Goal: Task Accomplishment & Management: Complete application form

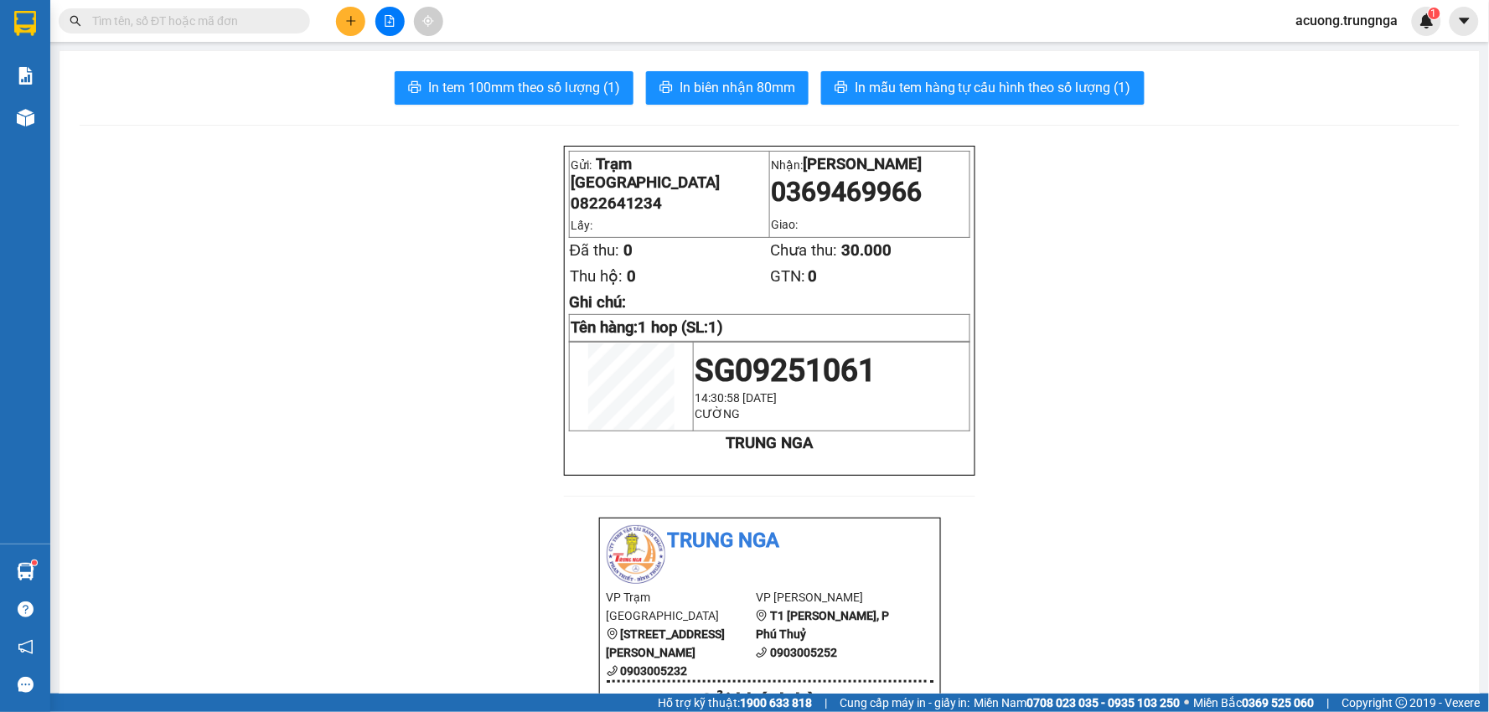
click at [236, 20] on input "text" at bounding box center [191, 21] width 198 height 18
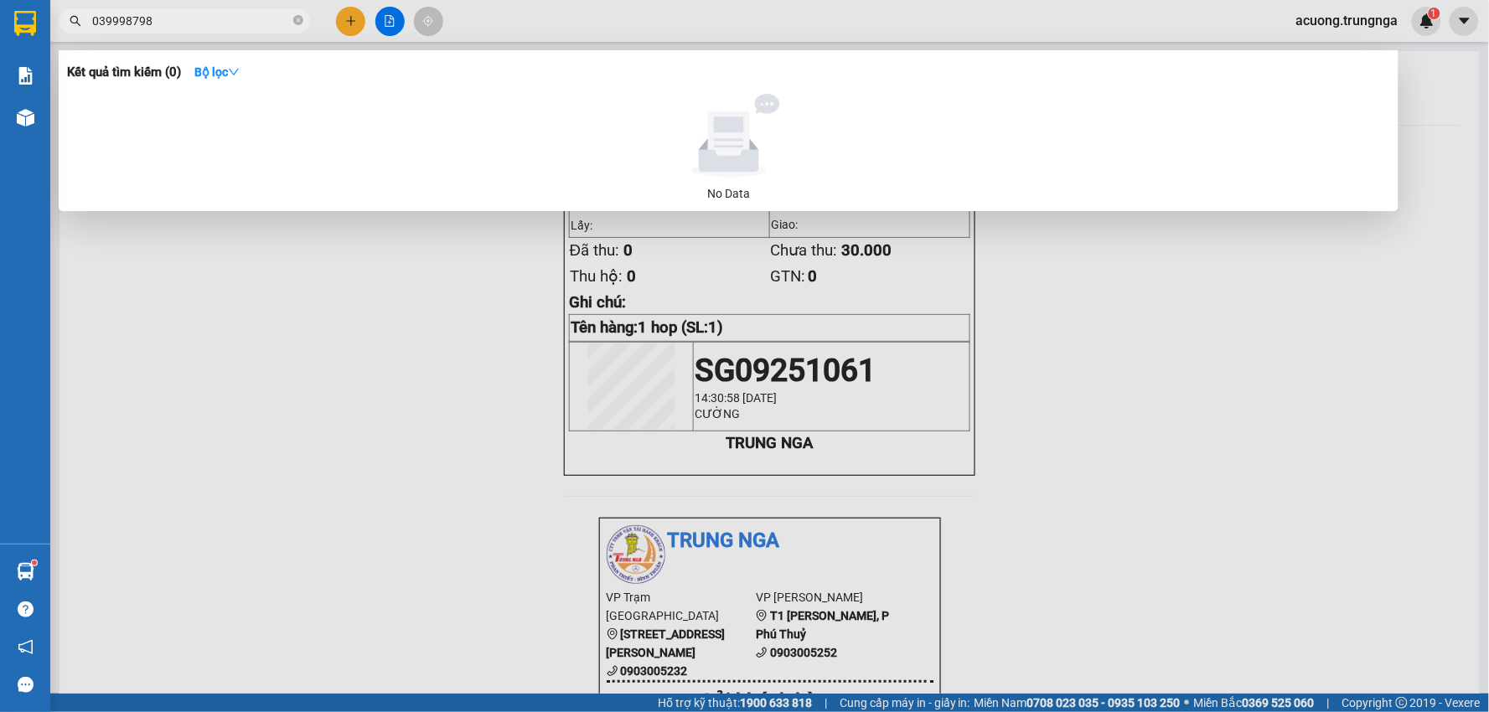
type input "0399987988"
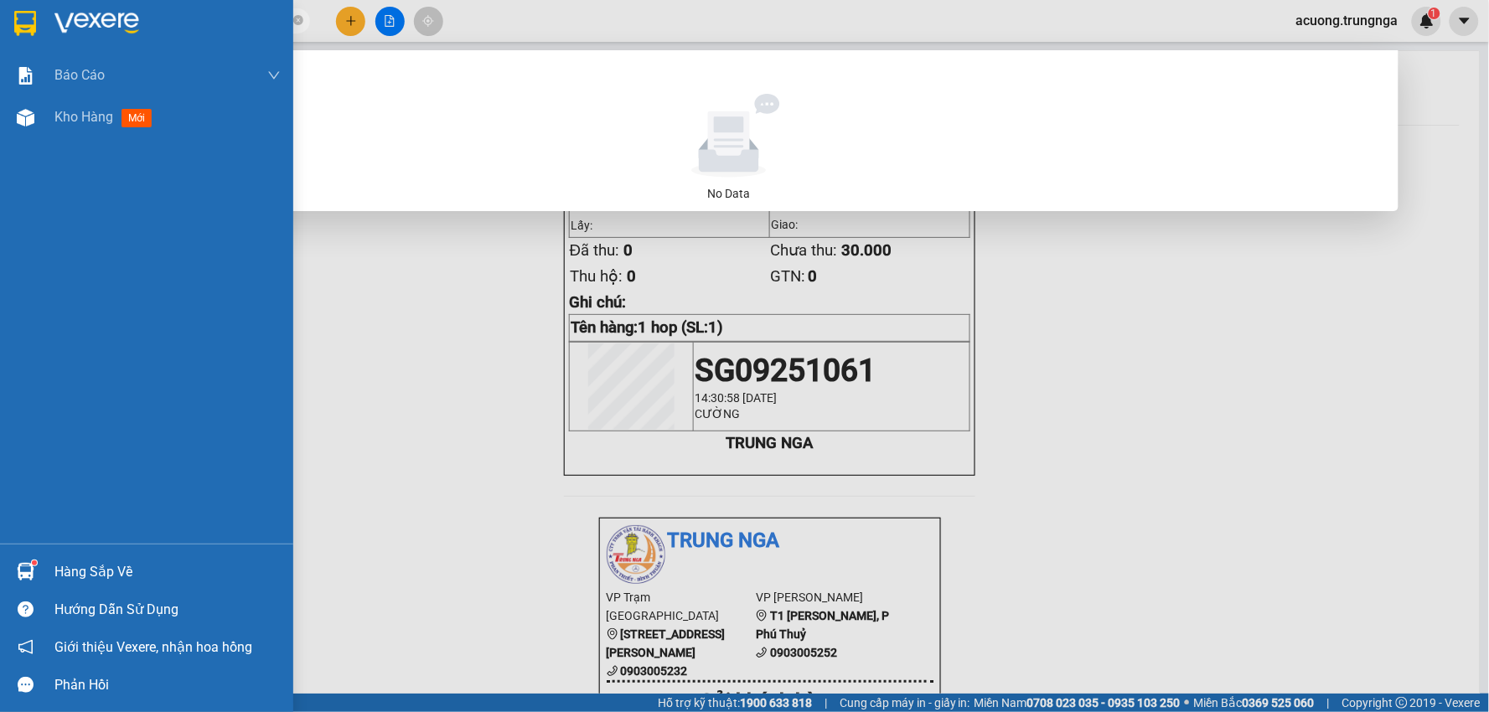
drag, startPoint x: 235, startPoint y: 21, endPoint x: 0, endPoint y: 21, distance: 234.6
click at [0, 21] on section "Kết quả tìm kiếm ( 0 ) Bộ lọc No Data 0399987988 acuong.trungnga 1 Báo cáo Báo …" at bounding box center [744, 356] width 1489 height 712
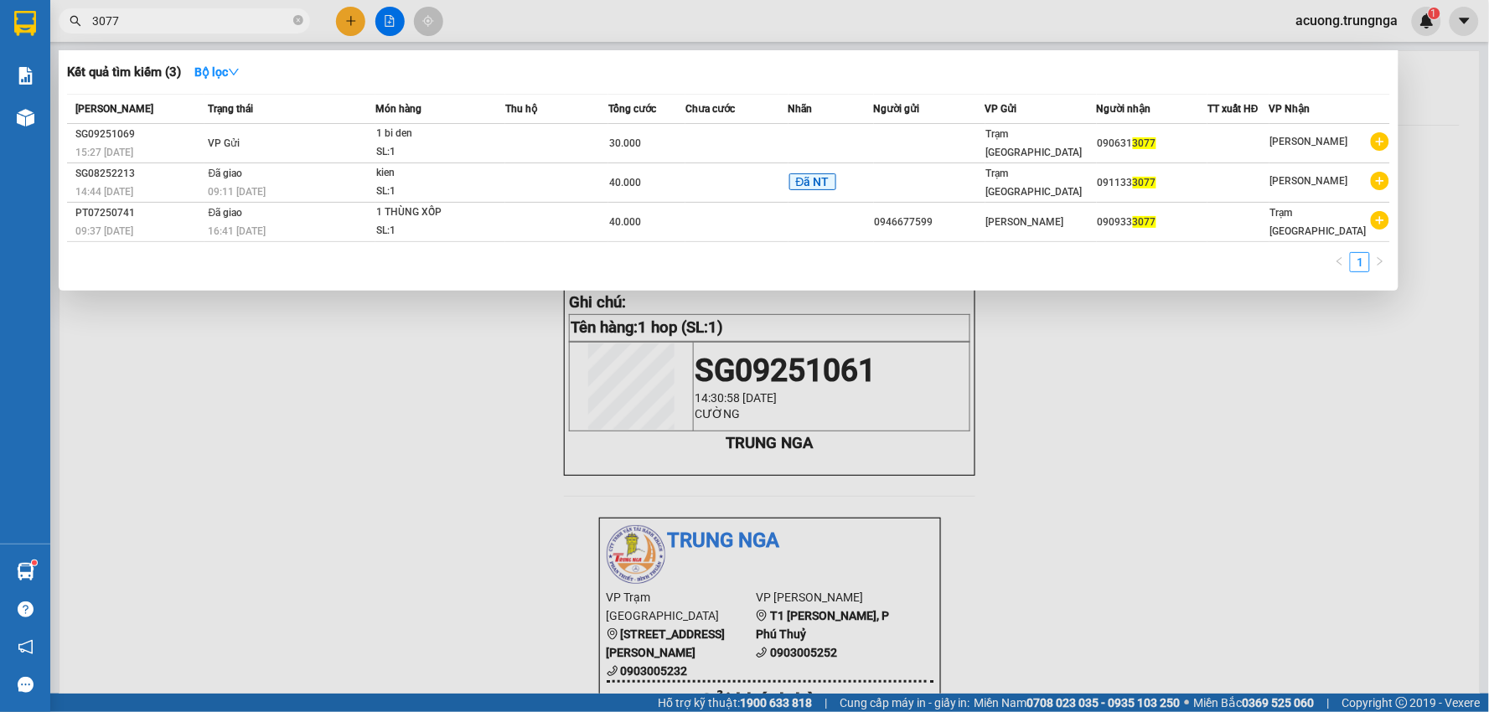
type input "3077"
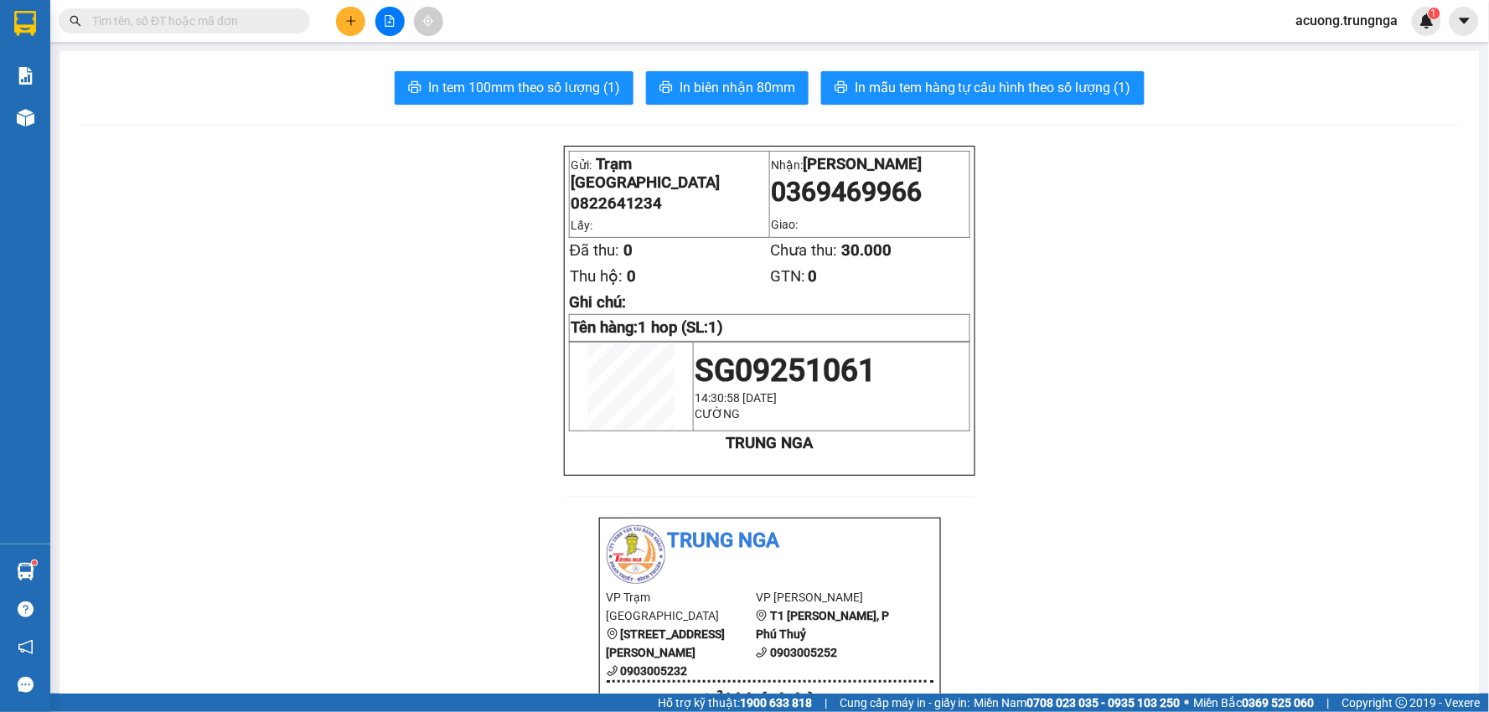
click at [198, 15] on input "text" at bounding box center [191, 21] width 198 height 18
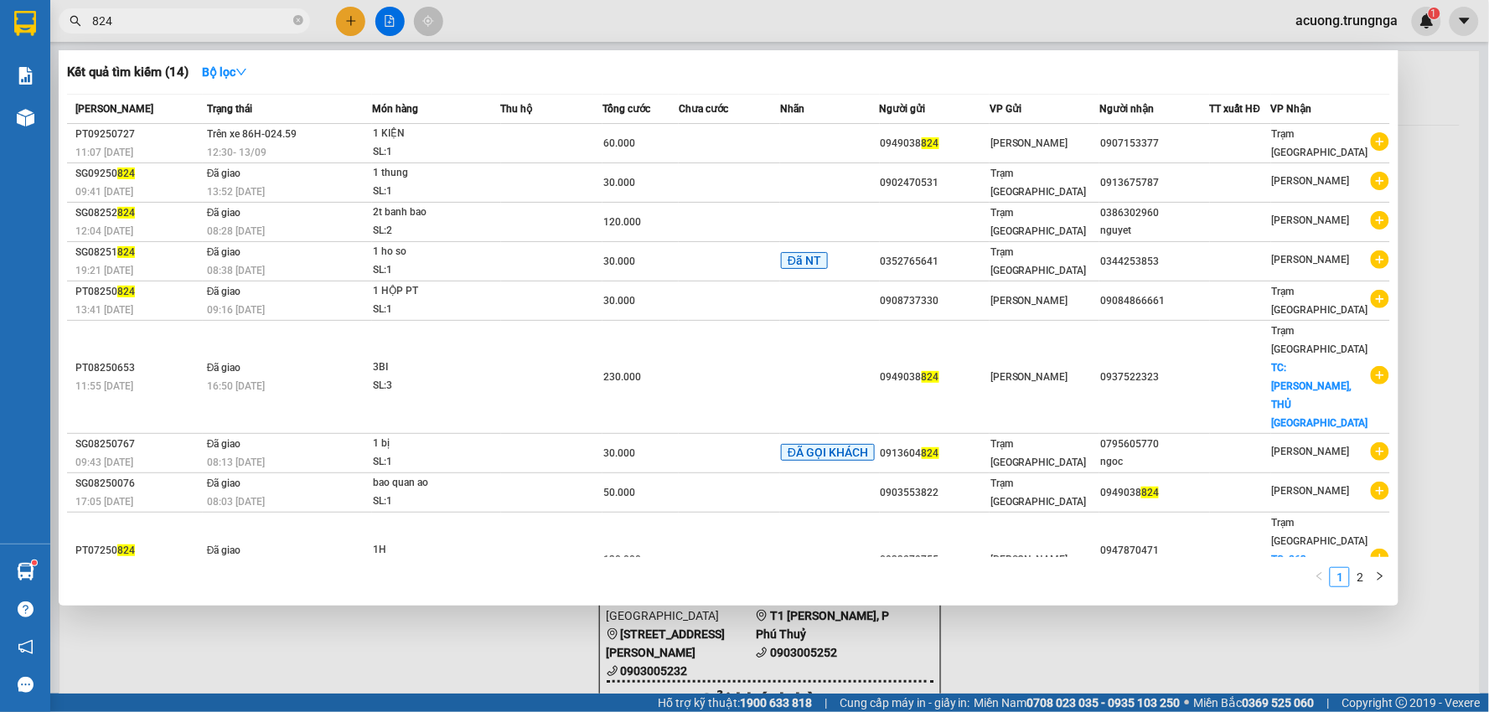
type input "824"
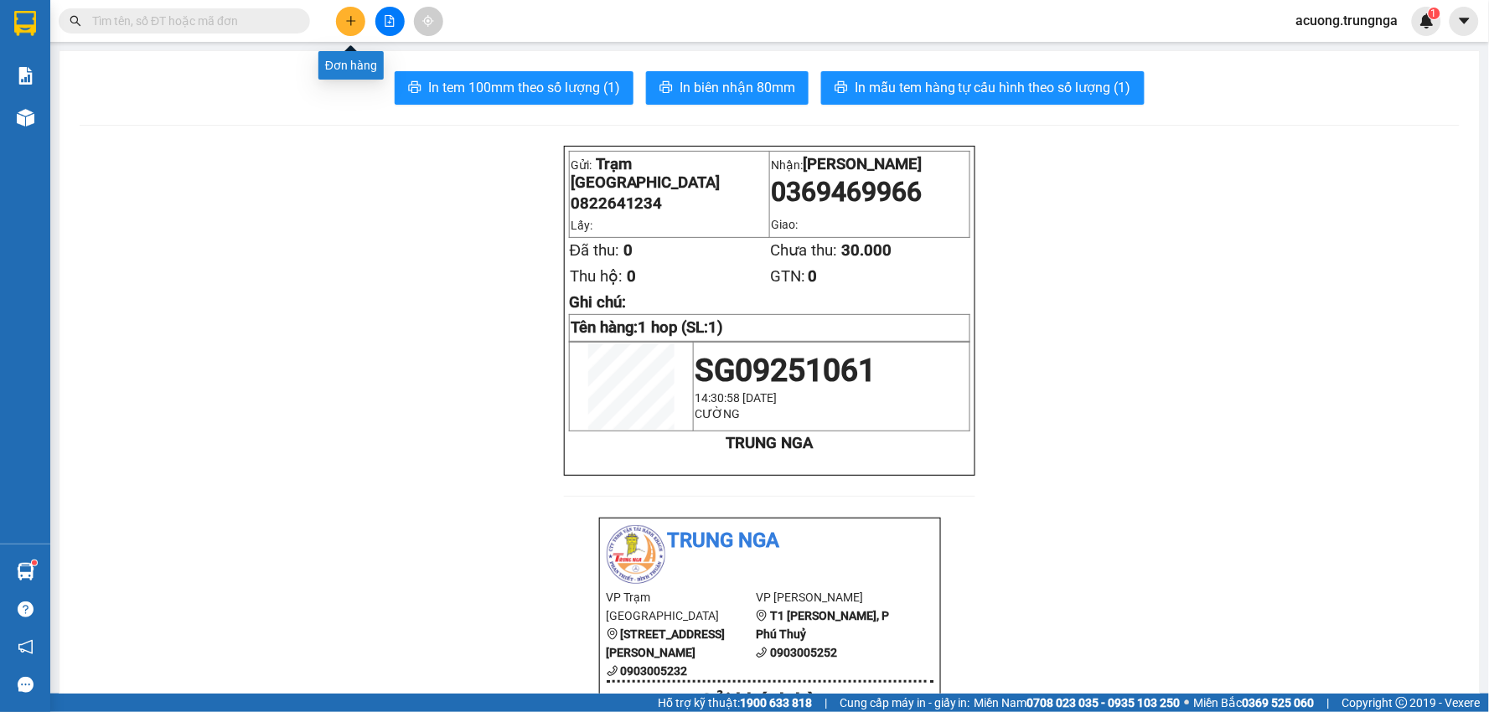
click at [357, 21] on button at bounding box center [350, 21] width 29 height 29
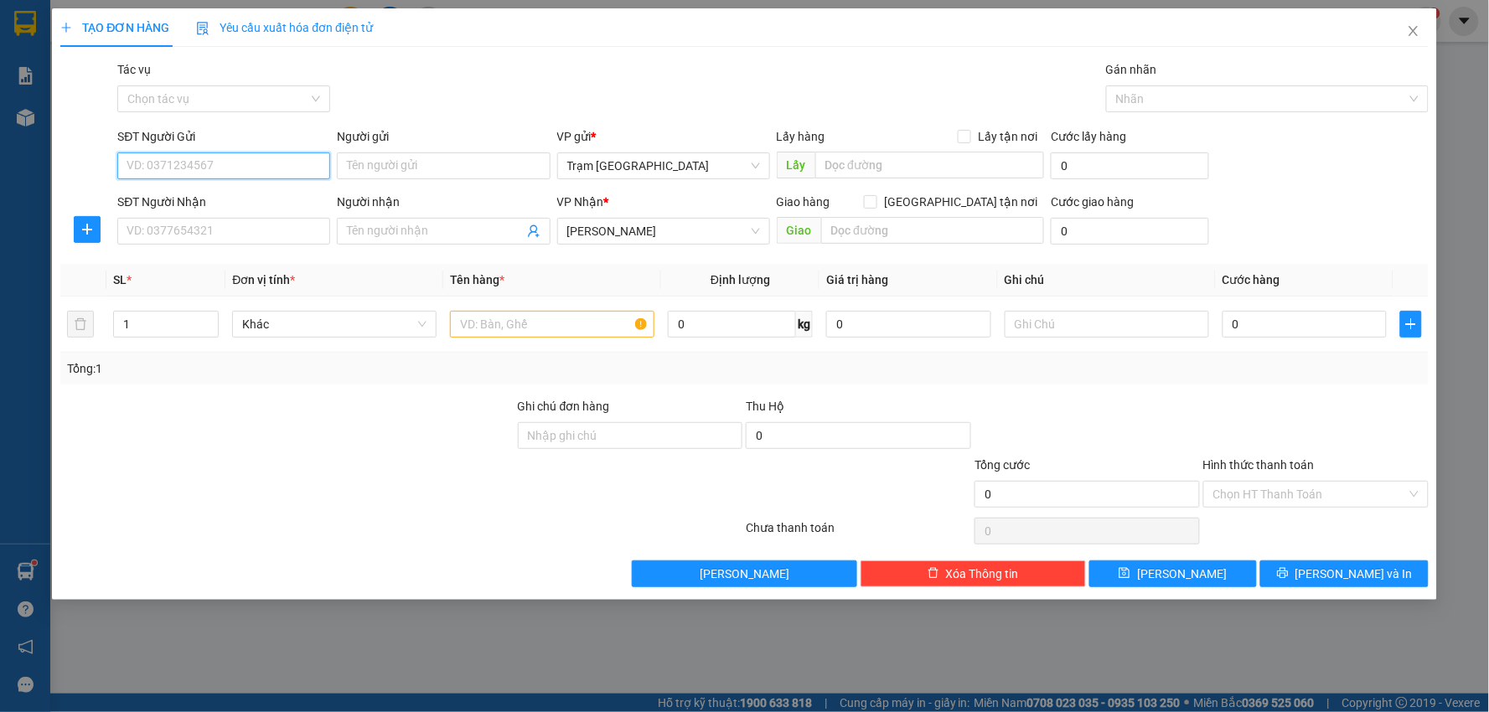
click at [214, 164] on input "SĐT Người Gửi" at bounding box center [223, 165] width 213 height 27
type input "0909378879"
click at [403, 165] on input "Người gửi" at bounding box center [443, 165] width 213 height 27
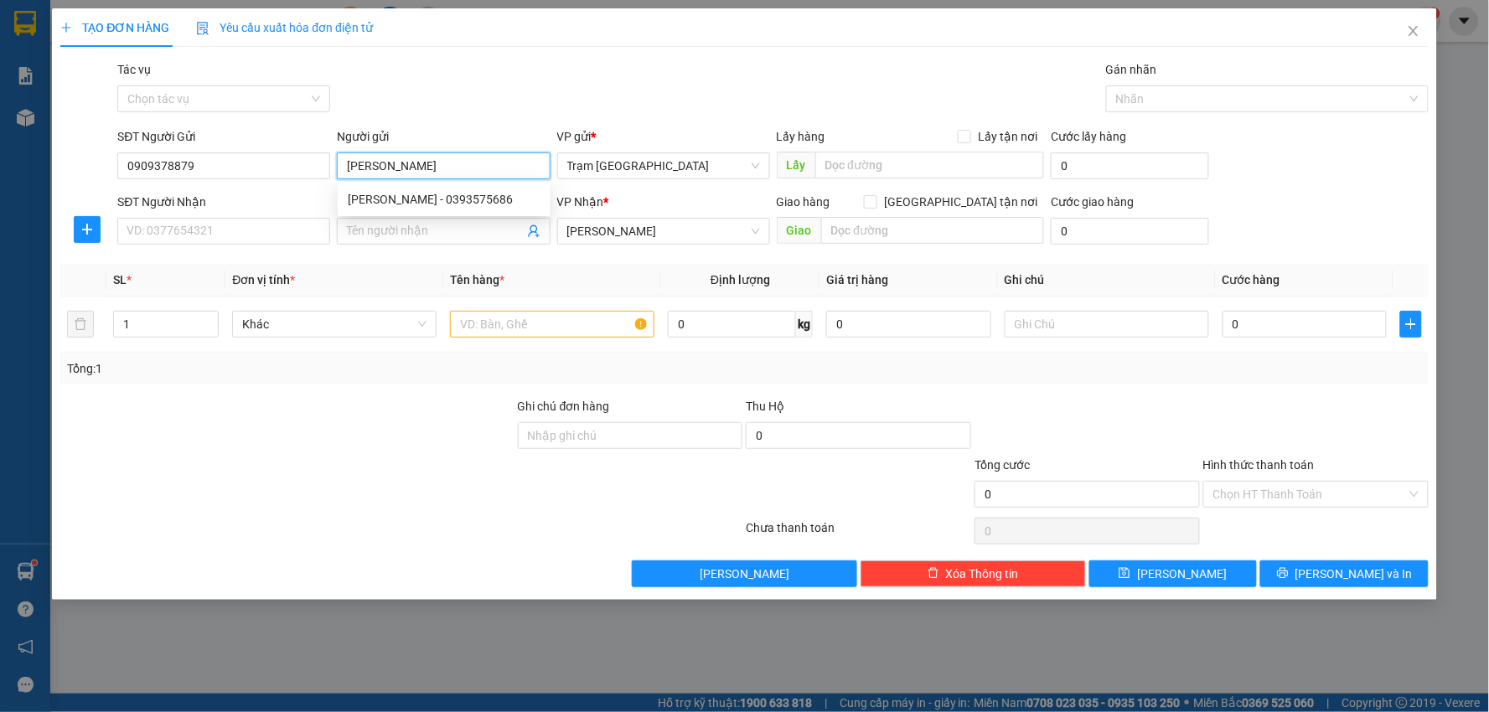
type input "[PERSON_NAME]"
click at [231, 231] on input "SĐT Người Nhận" at bounding box center [223, 231] width 213 height 27
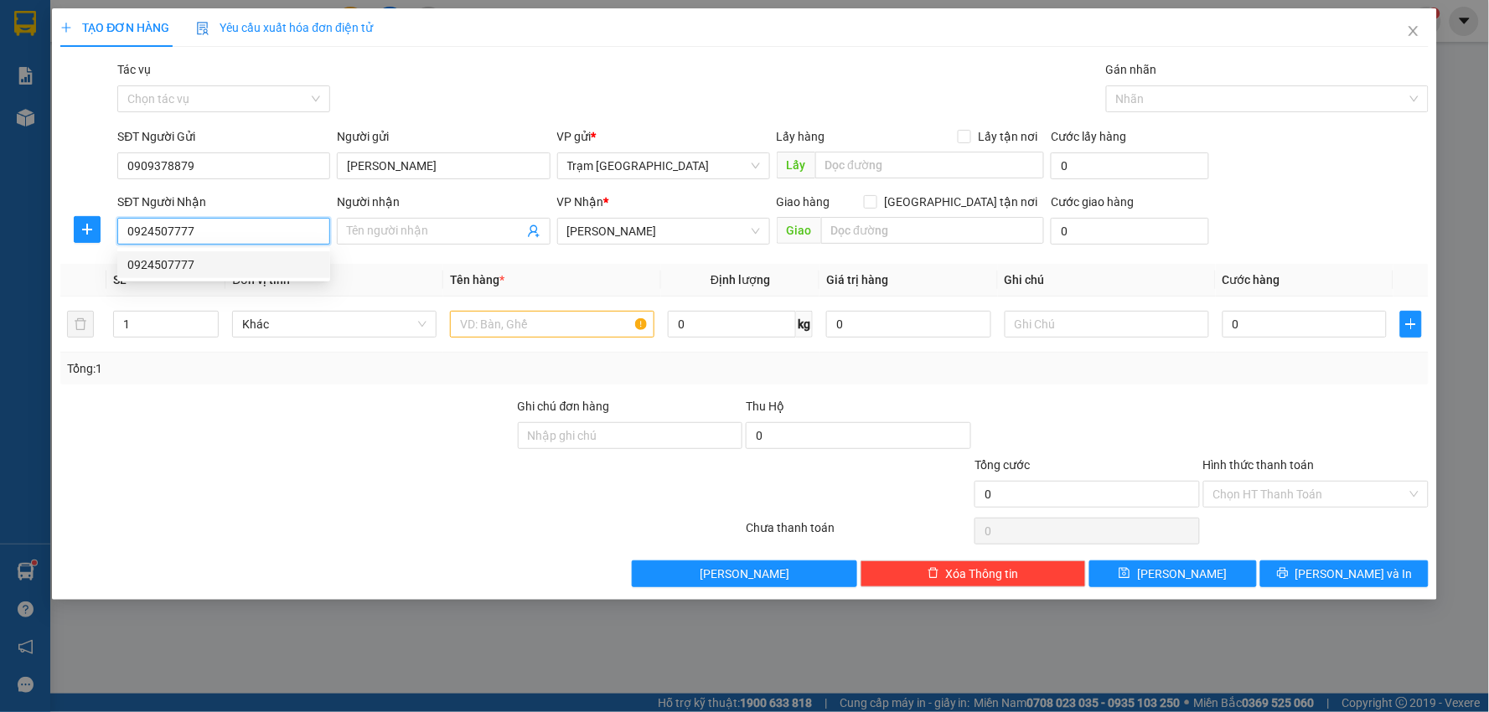
type input "0924507777"
type input "40.000"
type input "Tiểu Bối"
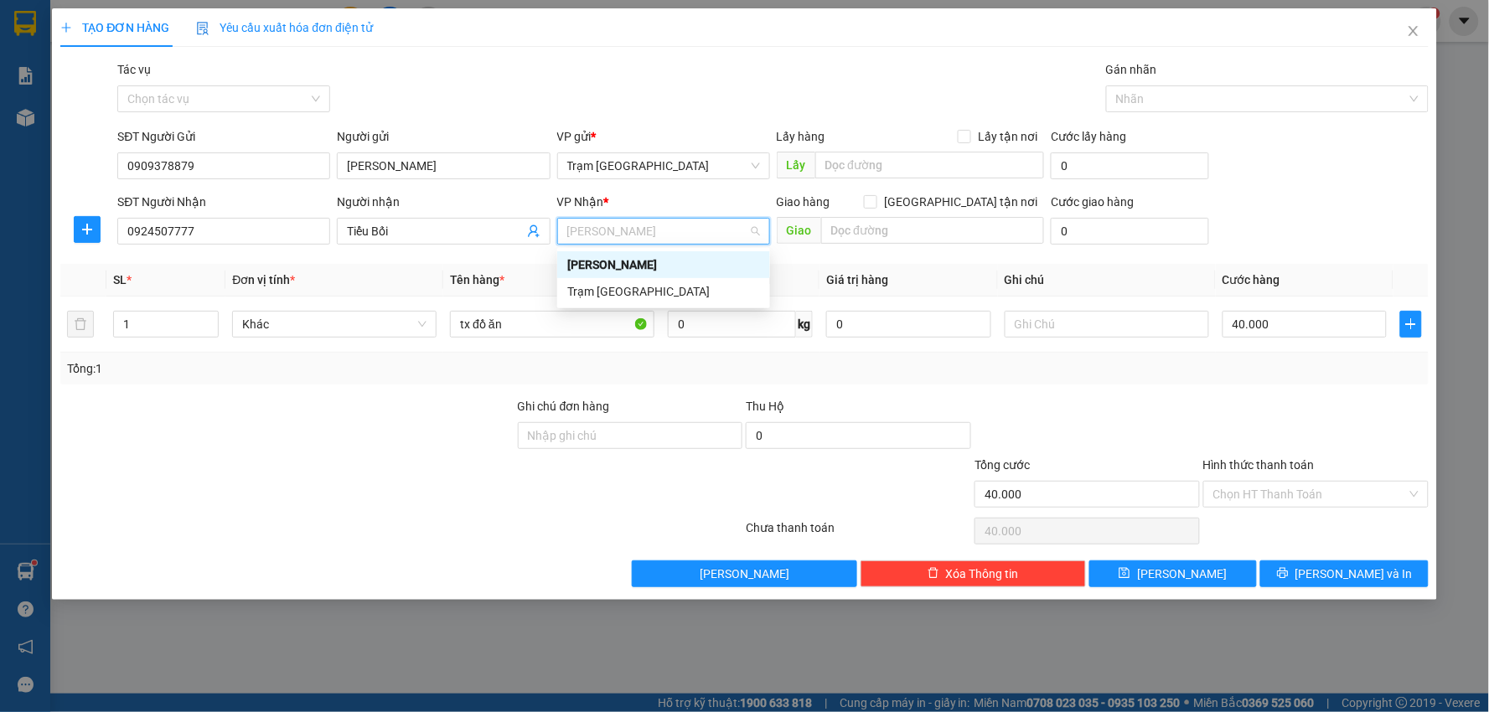
click at [602, 261] on div "[PERSON_NAME]" at bounding box center [663, 265] width 193 height 18
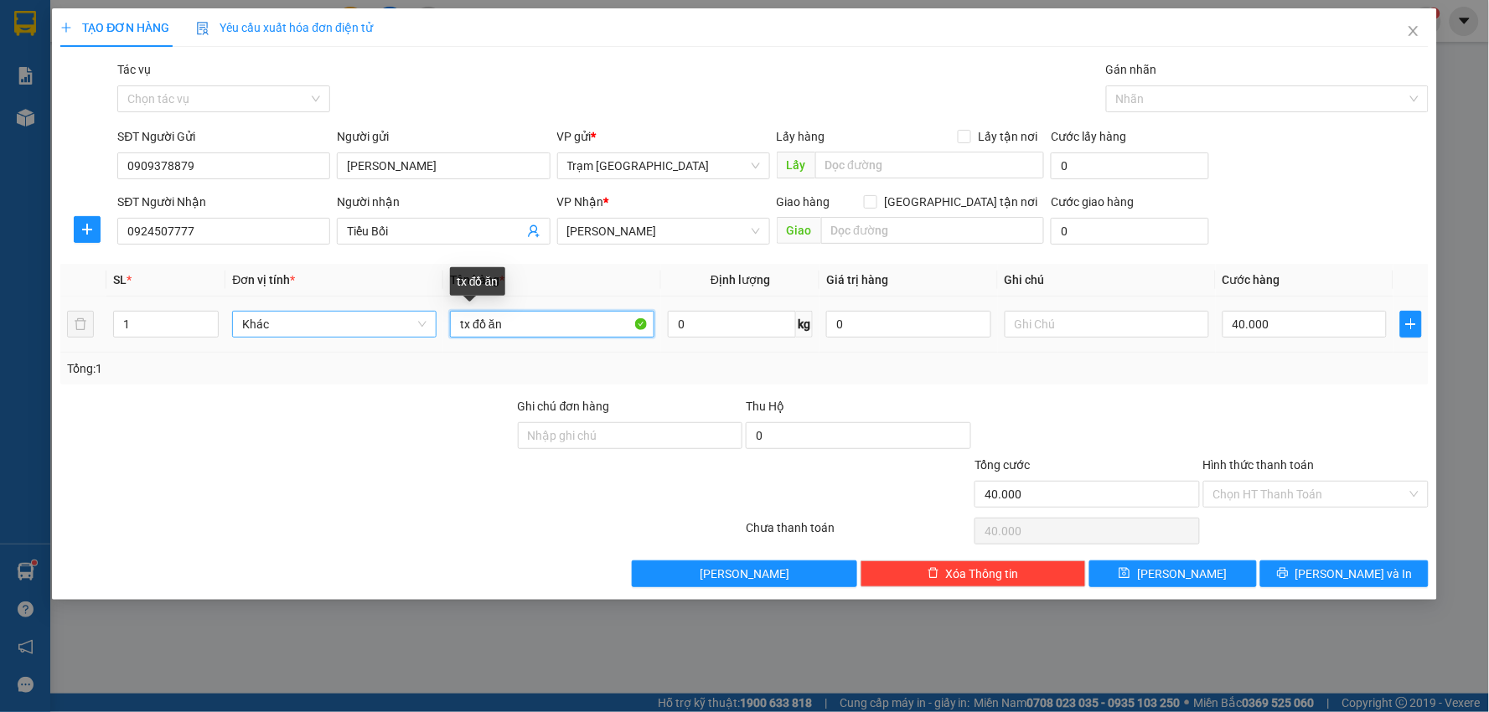
drag, startPoint x: 546, startPoint y: 325, endPoint x: 272, endPoint y: 328, distance: 274.0
click at [272, 328] on tr "1 Khác tx đồ ăn 0 kg 0 40.000" at bounding box center [744, 325] width 1368 height 56
type input "Thùng xốp"
type input "10"
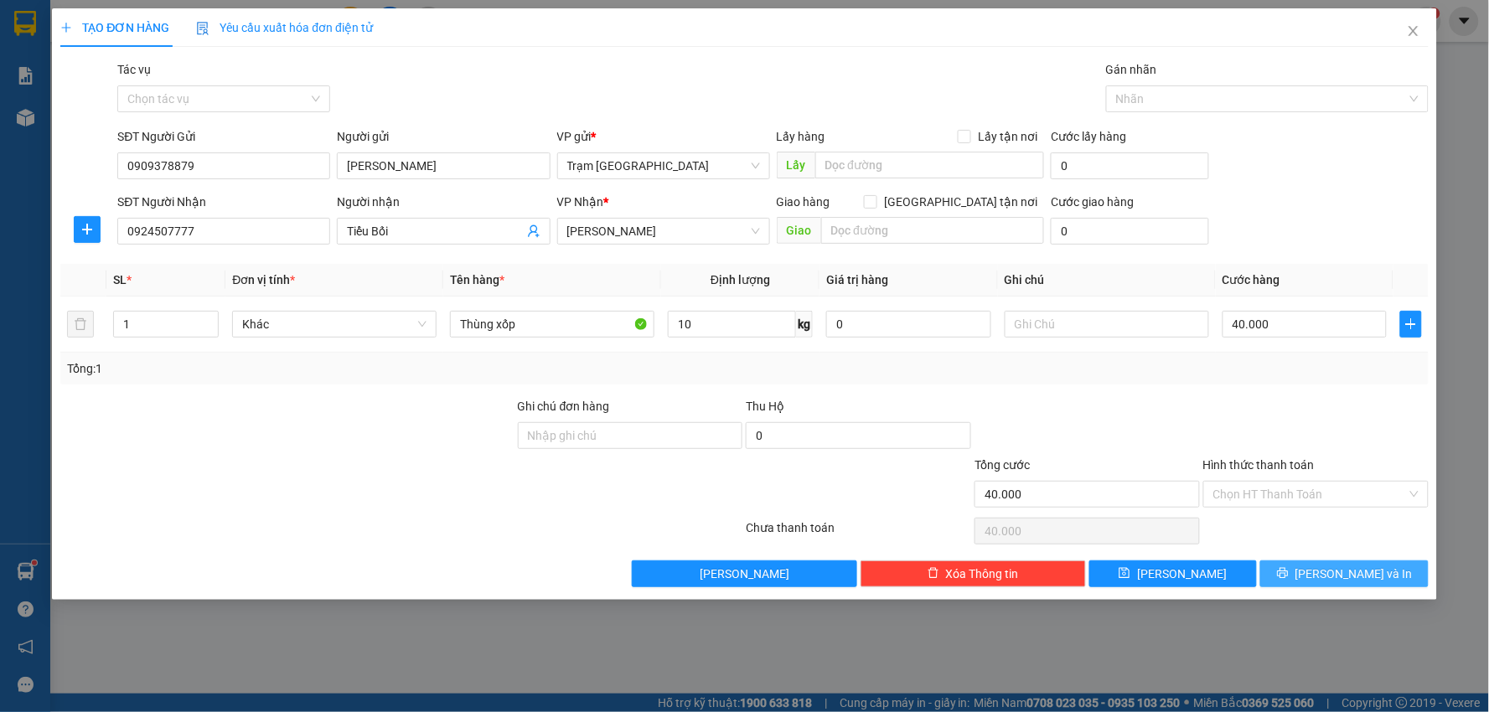
click at [1355, 571] on span "[PERSON_NAME] và In" at bounding box center [1353, 574] width 117 height 18
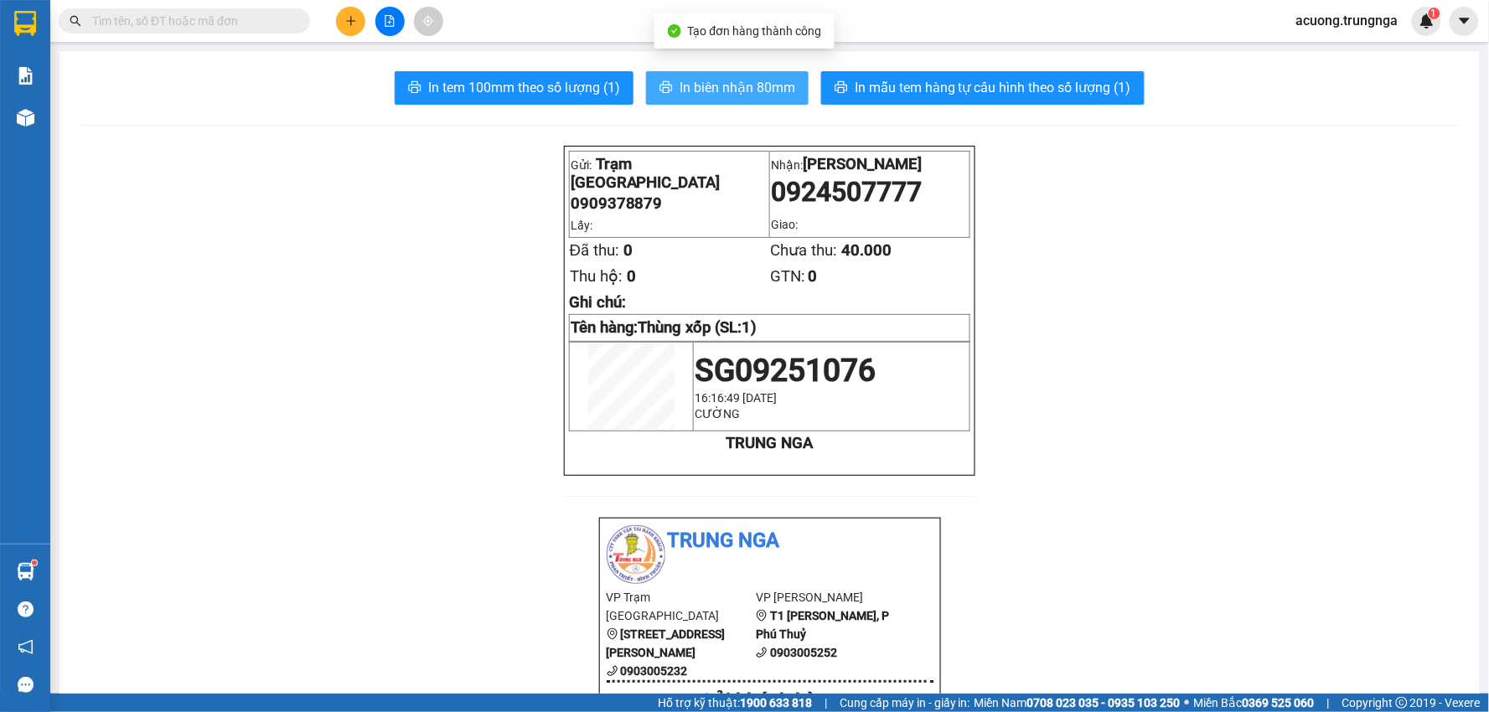
click at [714, 85] on span "In biên nhận 80mm" at bounding box center [737, 87] width 116 height 21
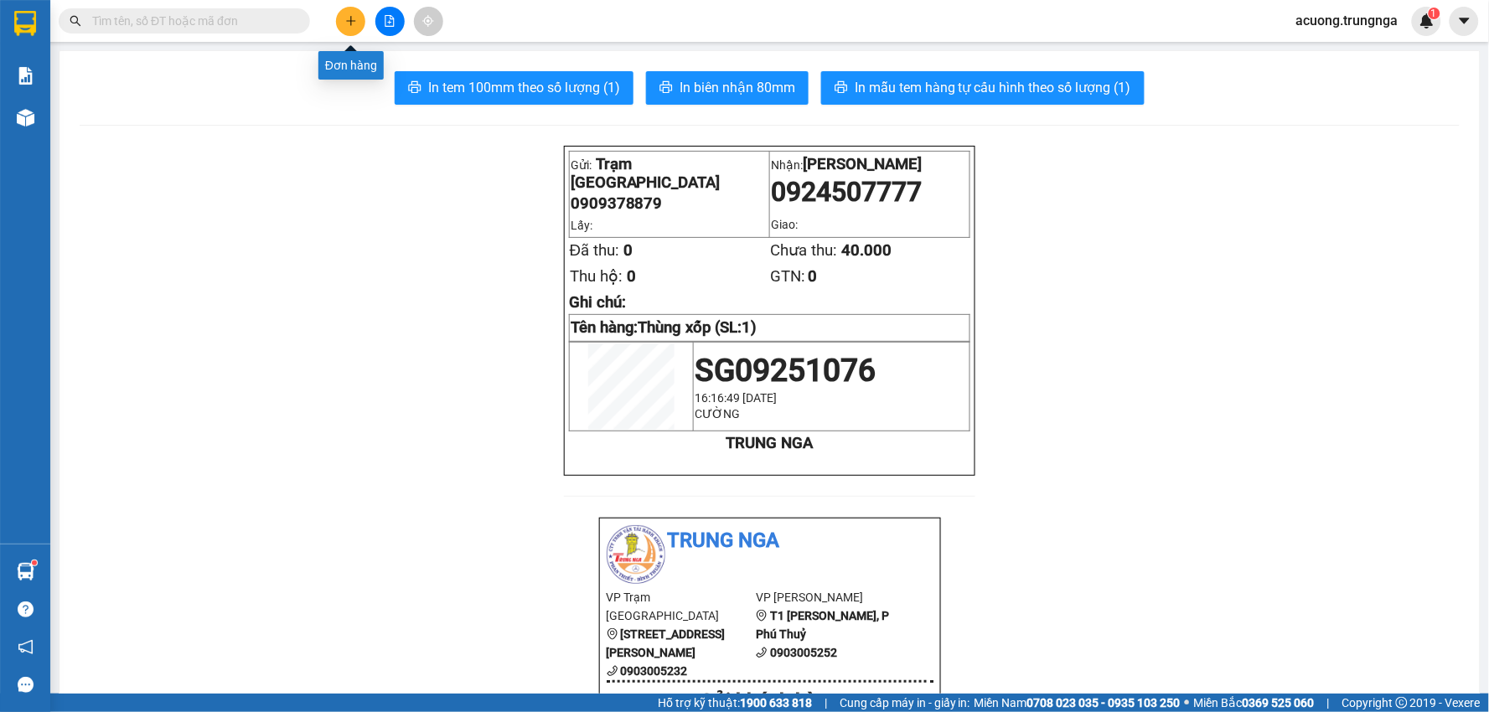
click at [354, 19] on icon "plus" at bounding box center [351, 21] width 12 height 12
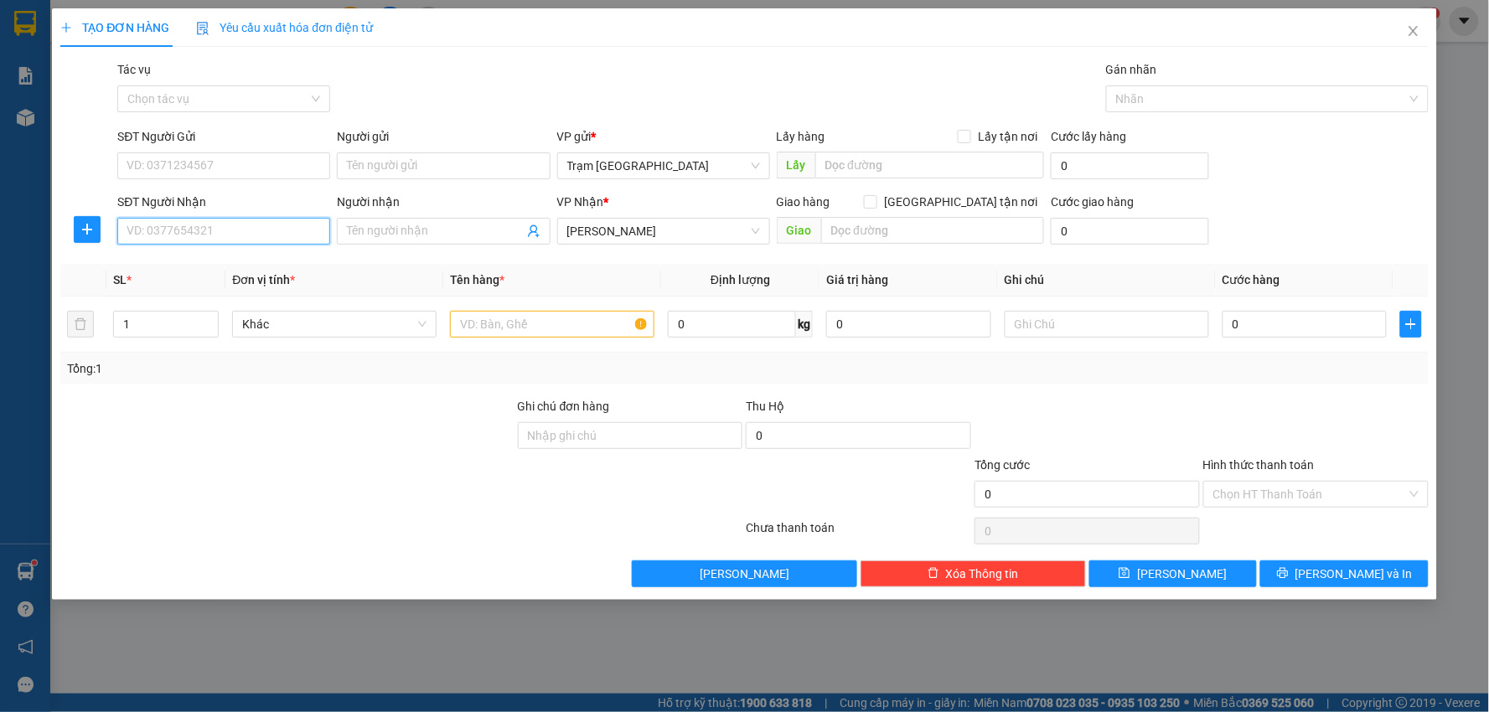
click at [245, 230] on input "SĐT Người Nhận" at bounding box center [223, 231] width 213 height 27
type input "1"
type input "0857594528"
click at [383, 225] on input "Người nhận" at bounding box center [435, 231] width 176 height 18
type input "Tiến"
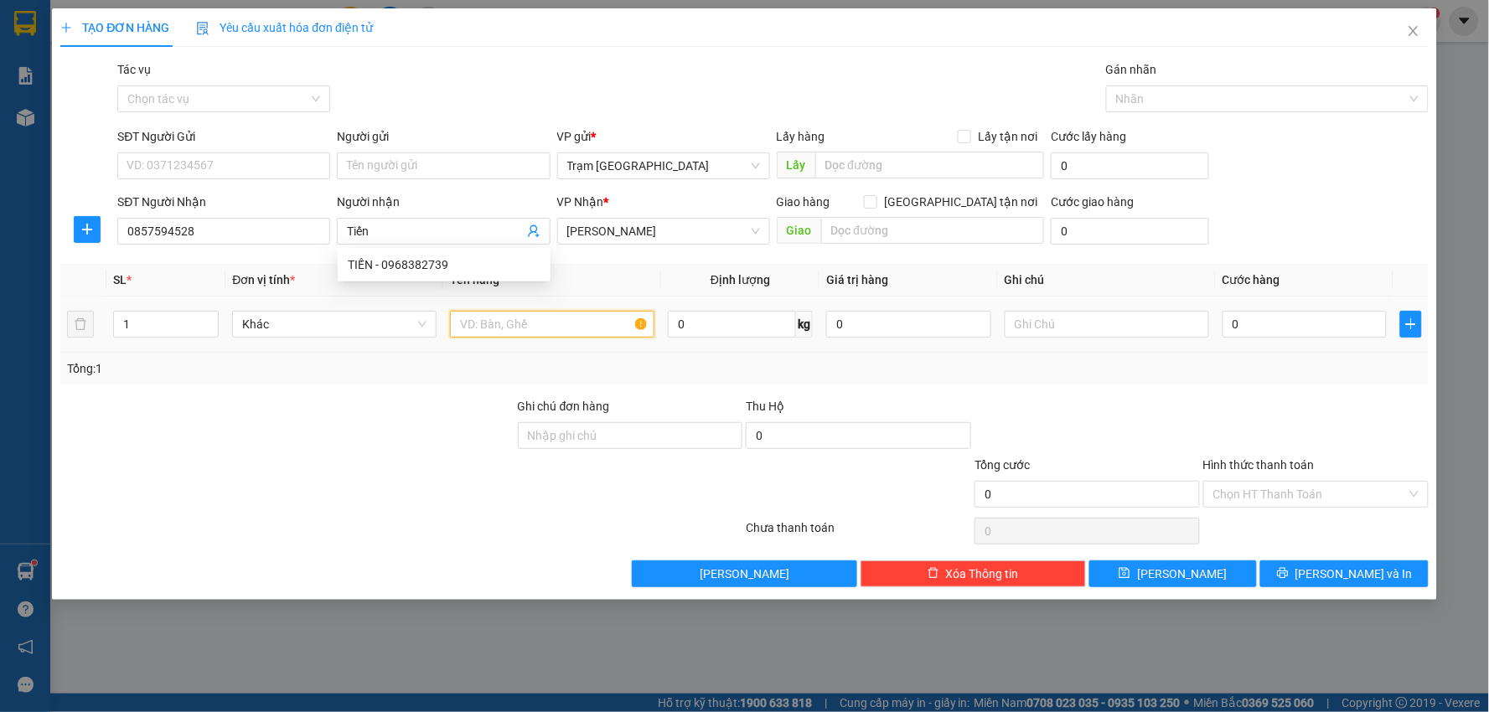
click at [541, 328] on input "text" at bounding box center [552, 324] width 204 height 27
type input "thùng xốp"
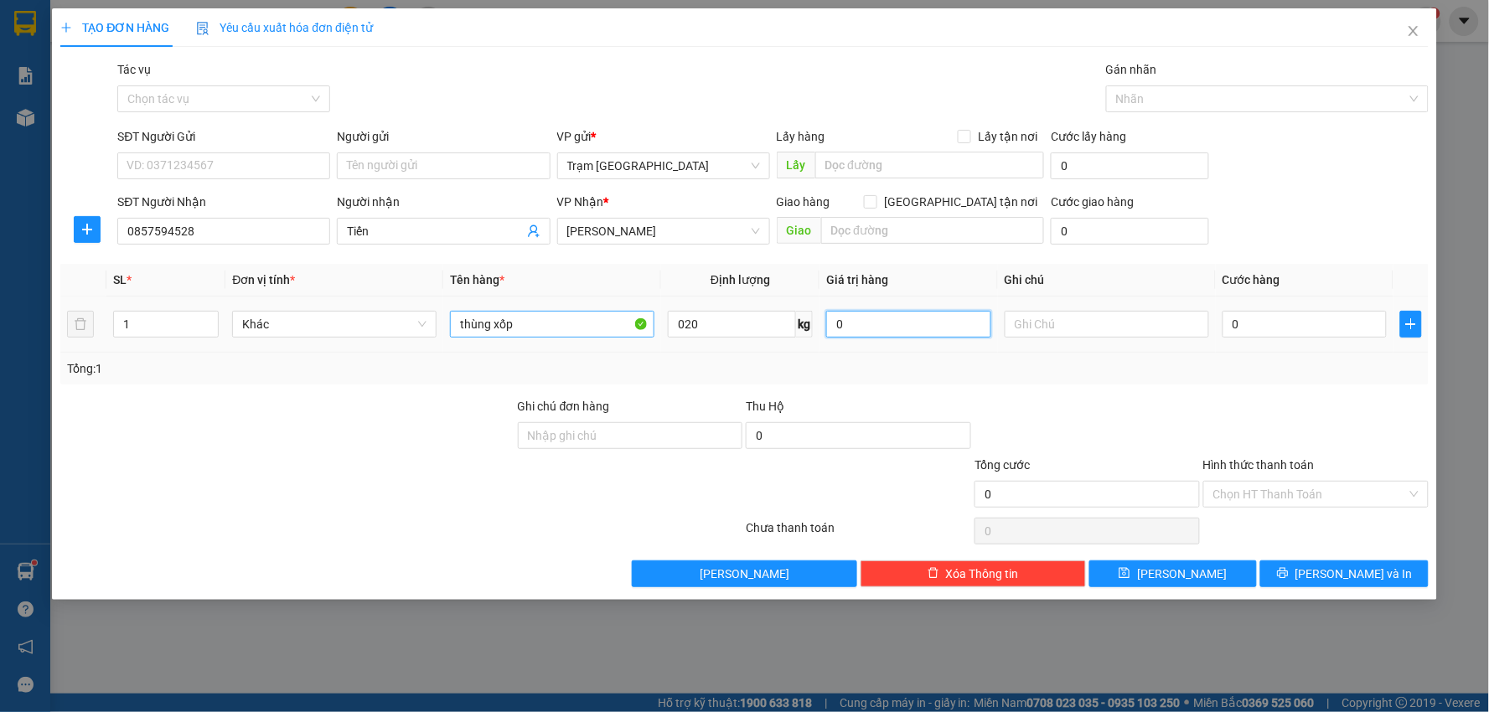
type input "20"
type input "006"
type input "6"
type input "0.060"
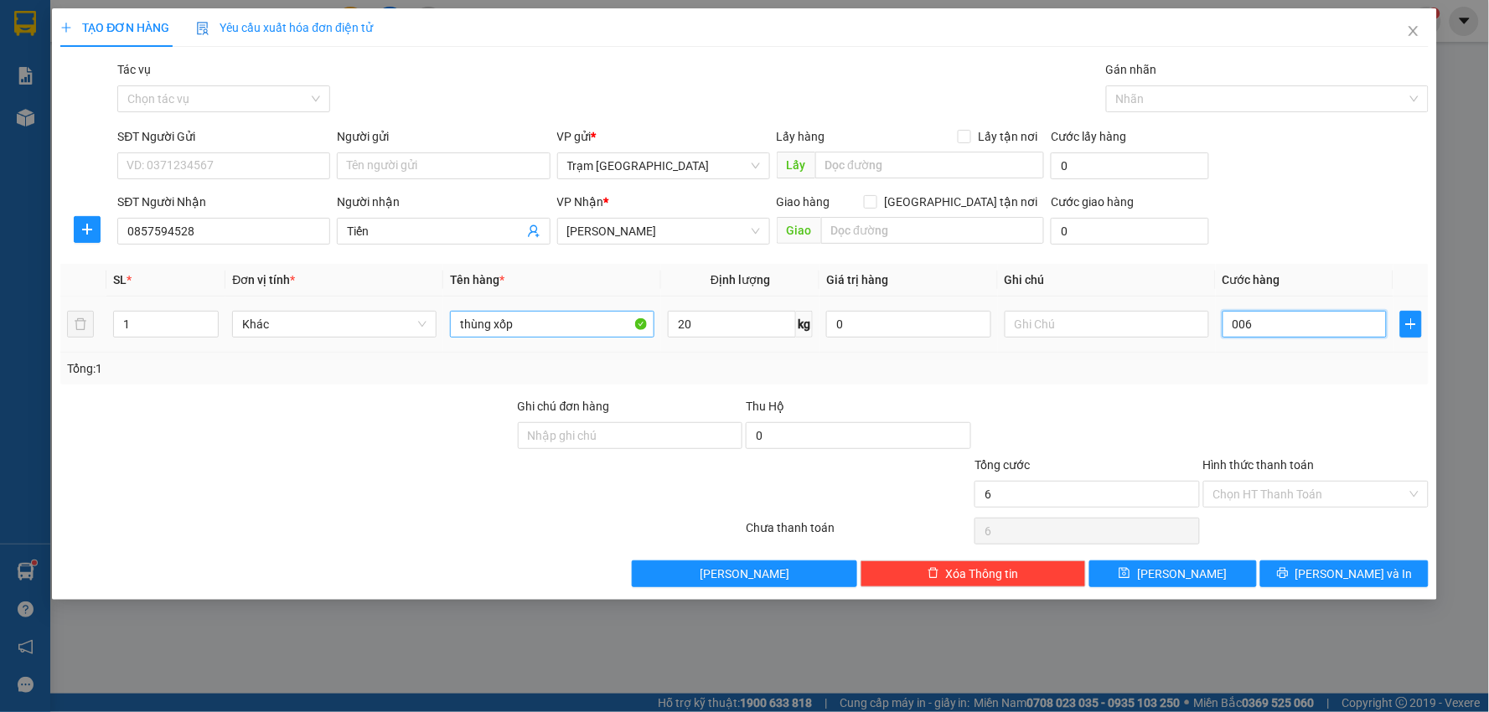
type input "60"
type input "60.000"
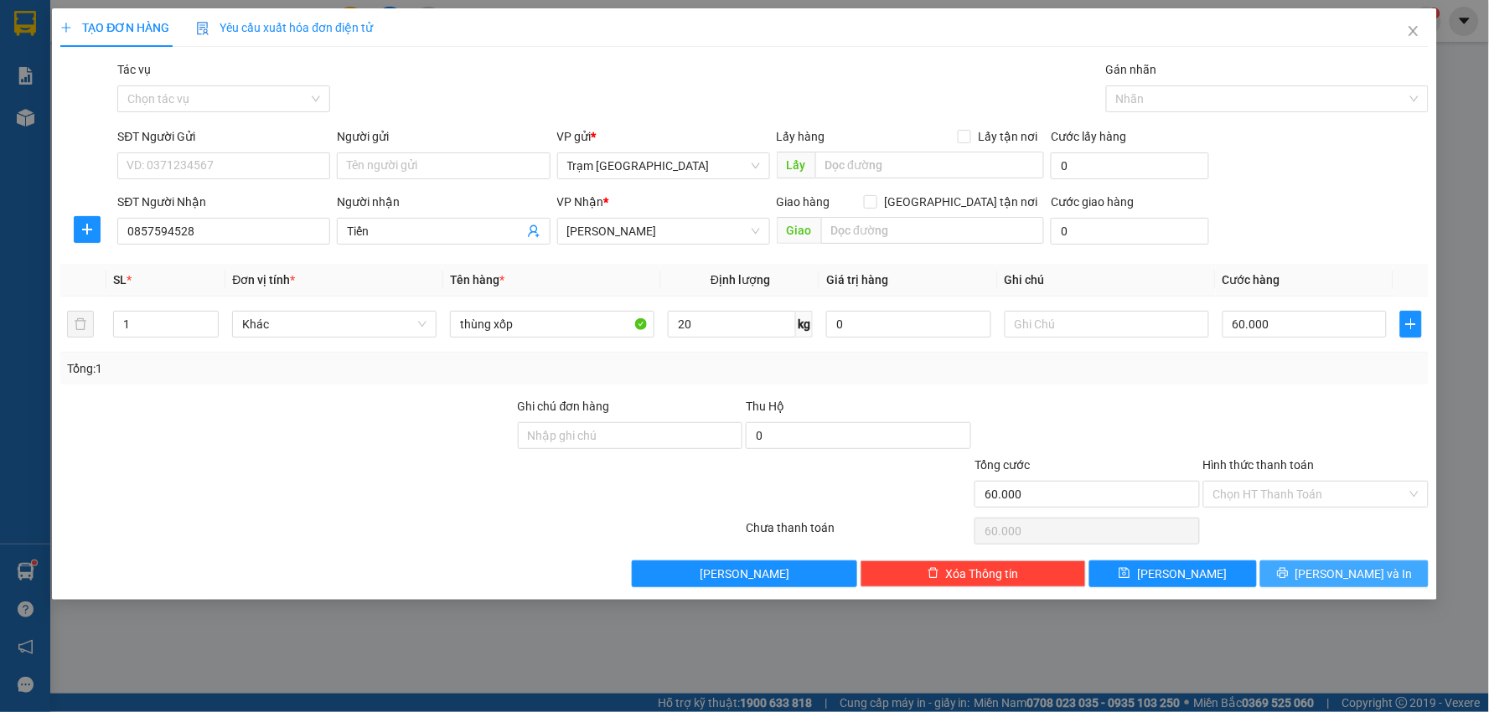
click at [1329, 576] on button "[PERSON_NAME] và In" at bounding box center [1344, 574] width 168 height 27
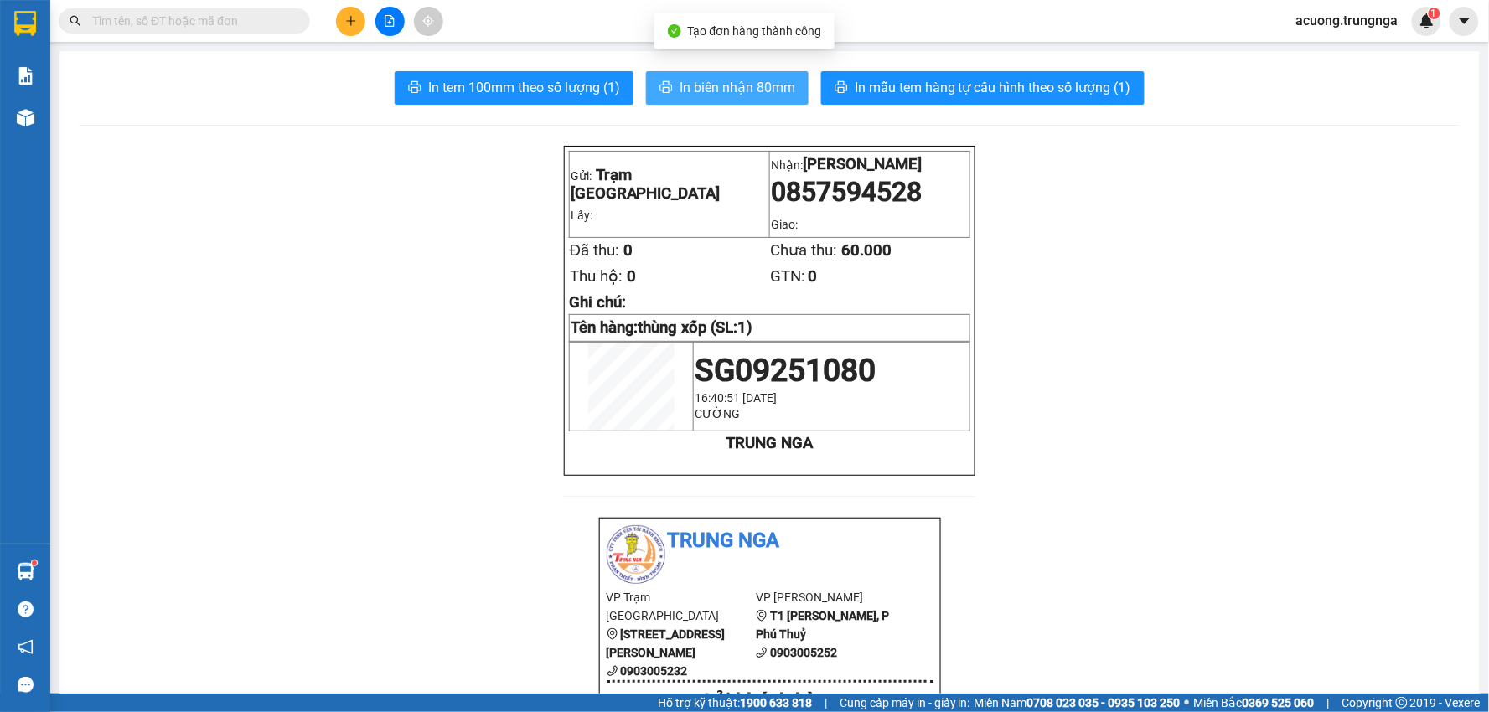
click at [738, 84] on span "In biên nhận 80mm" at bounding box center [737, 87] width 116 height 21
